Goal: Task Accomplishment & Management: Complete application form

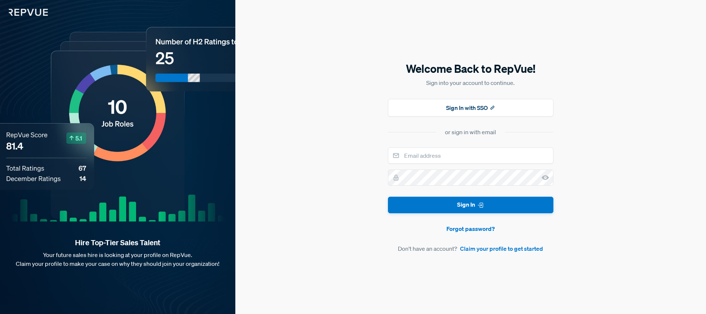
click at [440, 164] on form "Sign In Forgot password? Don't have an account? Claim your profile to get start…" at bounding box center [470, 199] width 165 height 105
click at [491, 249] on link "Claim your profile to get started" at bounding box center [501, 248] width 83 height 9
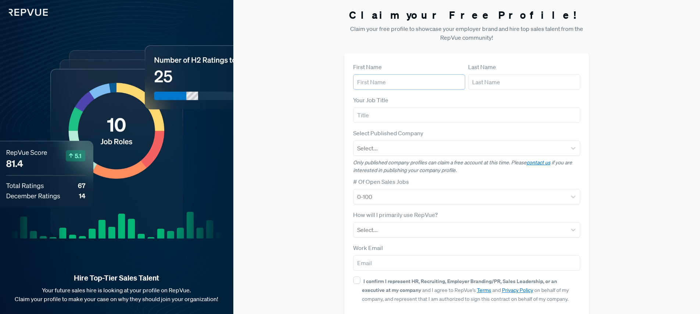
click at [378, 80] on input "text" at bounding box center [409, 81] width 112 height 15
type input "[PERSON_NAME]"
type input "[EMAIL_ADDRESS][DOMAIN_NAME]"
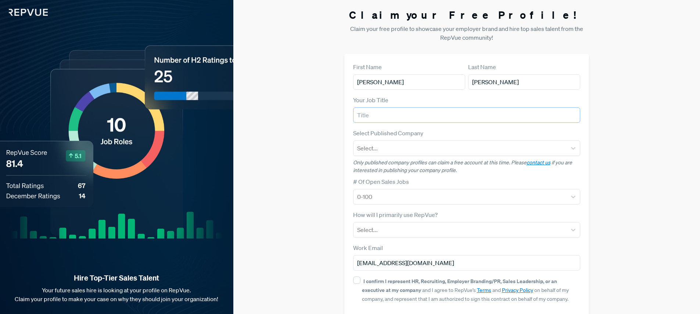
click at [387, 116] on input "text" at bounding box center [467, 114] width 228 height 15
type input "Talent Services Lead"
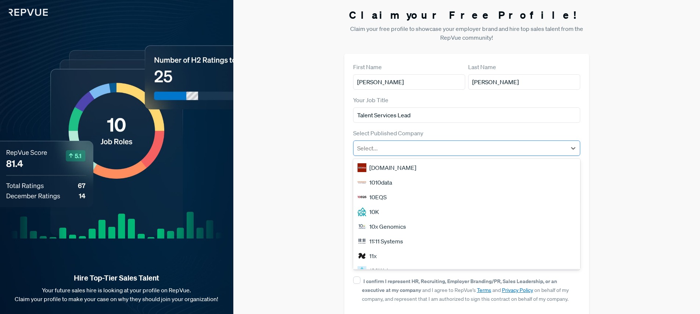
click at [451, 151] on div at bounding box center [460, 148] width 206 height 10
click at [314, 154] on div "Claim your Free Profile! Claim your free profile to showcase your employer bran…" at bounding box center [466, 174] width 467 height 349
click at [386, 150] on div at bounding box center [460, 148] width 206 height 10
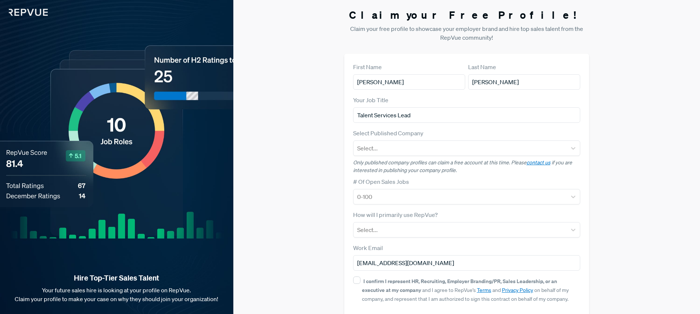
click at [279, 184] on div "Claim your Free Profile! Claim your free profile to showcase your employer bran…" at bounding box center [466, 174] width 467 height 349
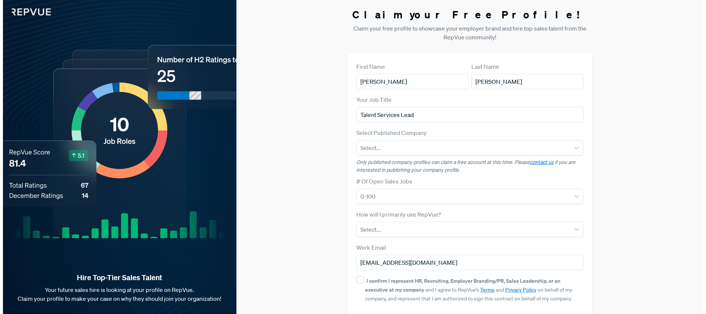
scroll to position [0, 0]
